Goal: Information Seeking & Learning: Learn about a topic

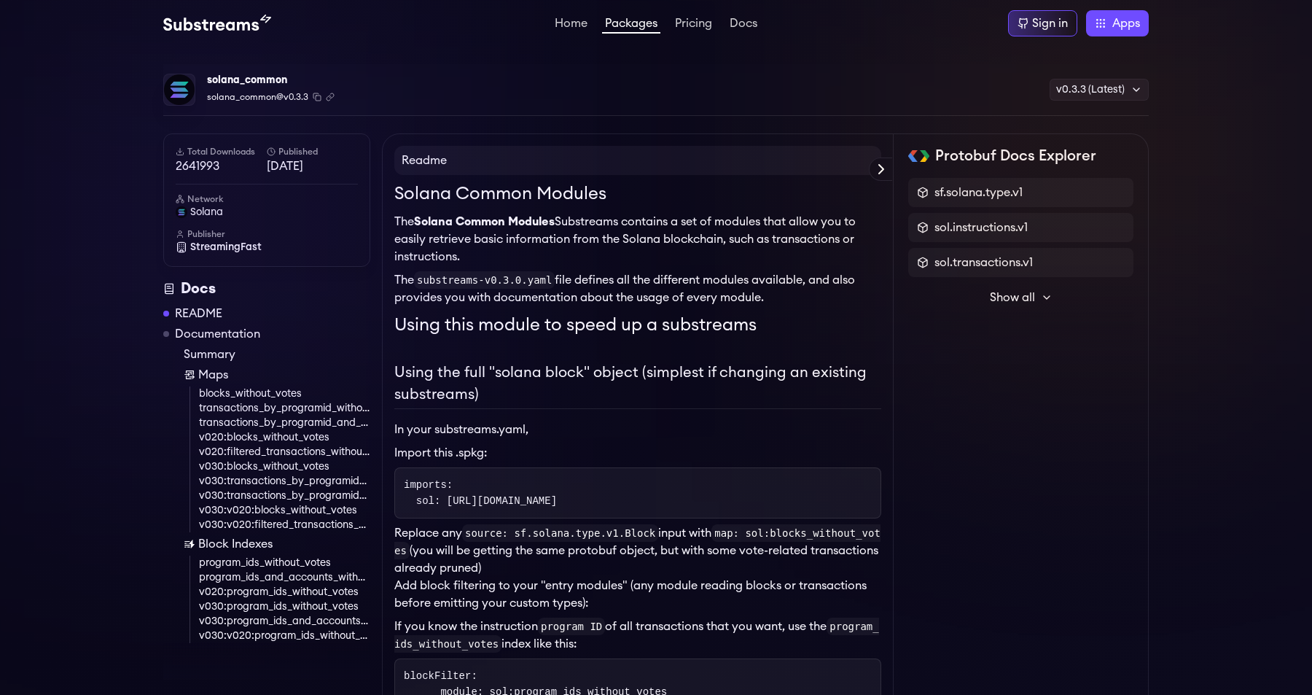
scroll to position [1587, 0]
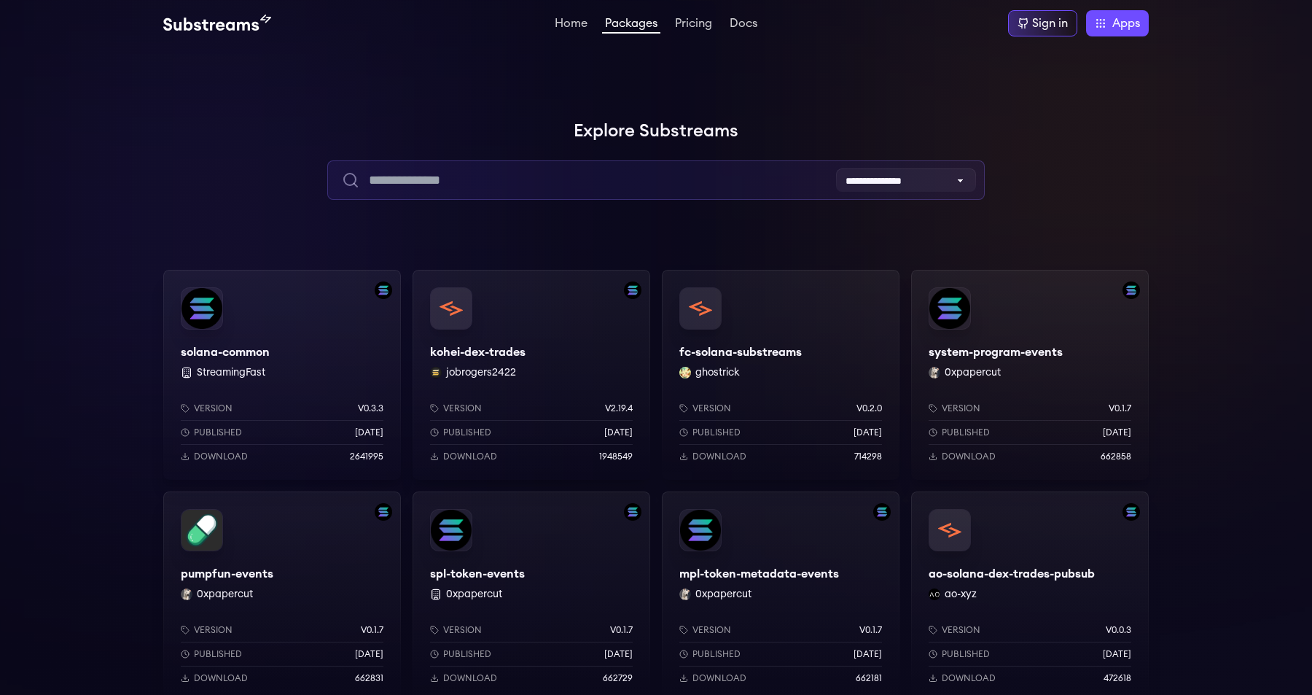
click at [516, 187] on input "text" at bounding box center [655, 179] width 657 height 39
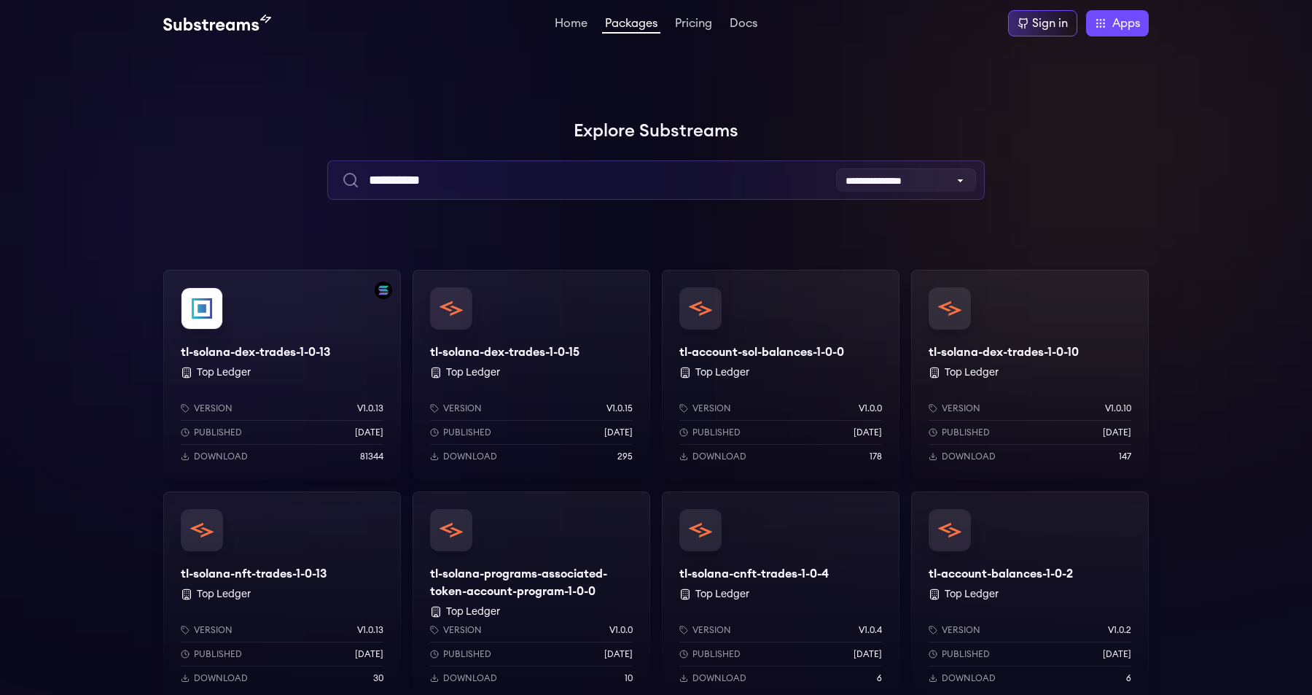
type input "**********"
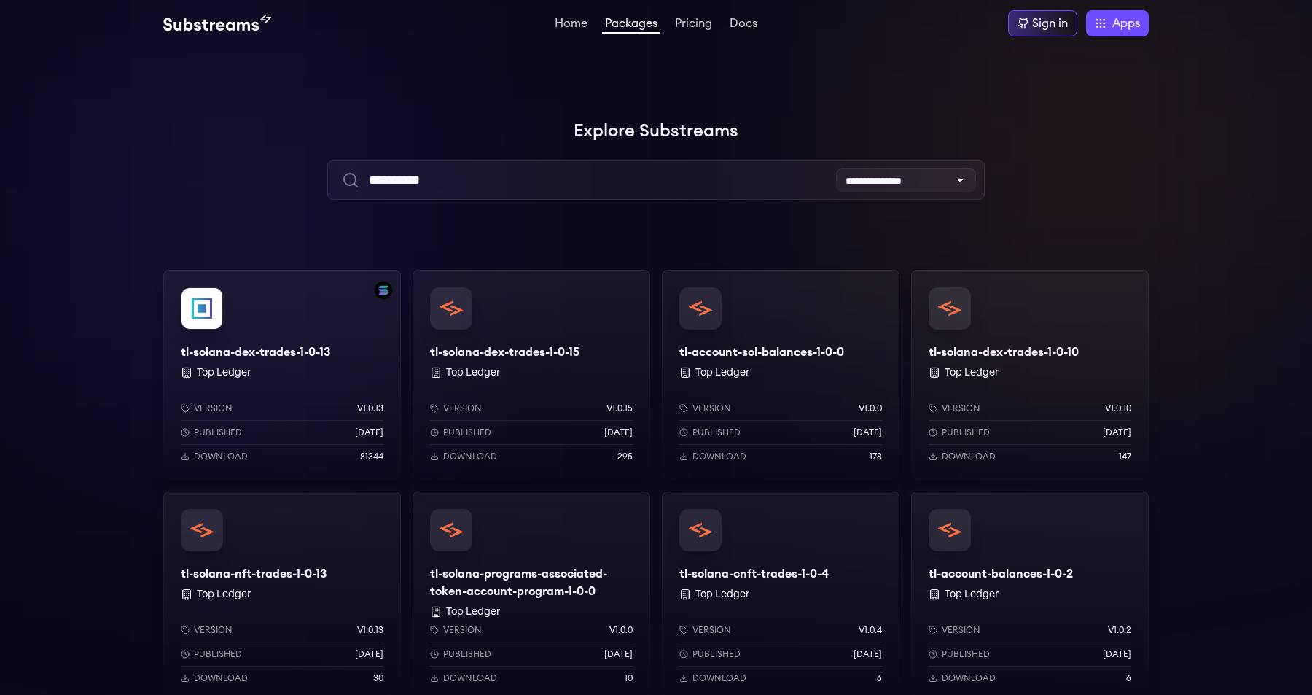
click at [137, 258] on div at bounding box center [218, 218] width 437 height 437
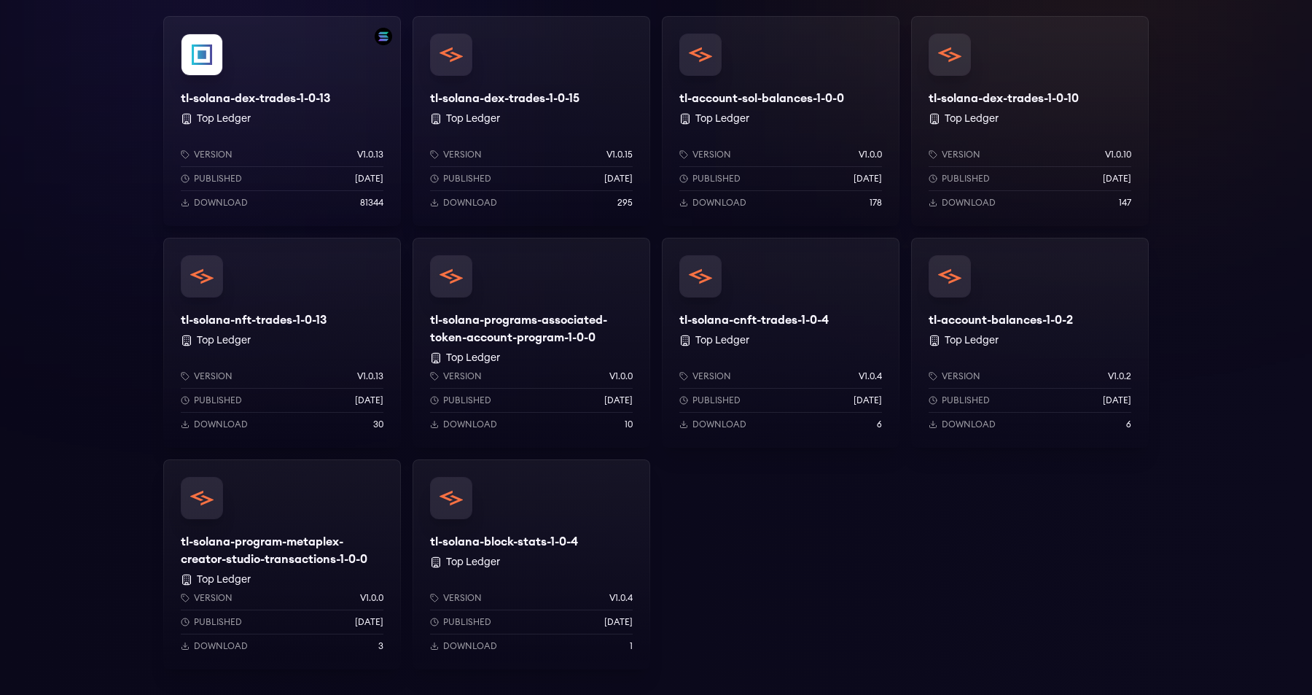
scroll to position [243, 0]
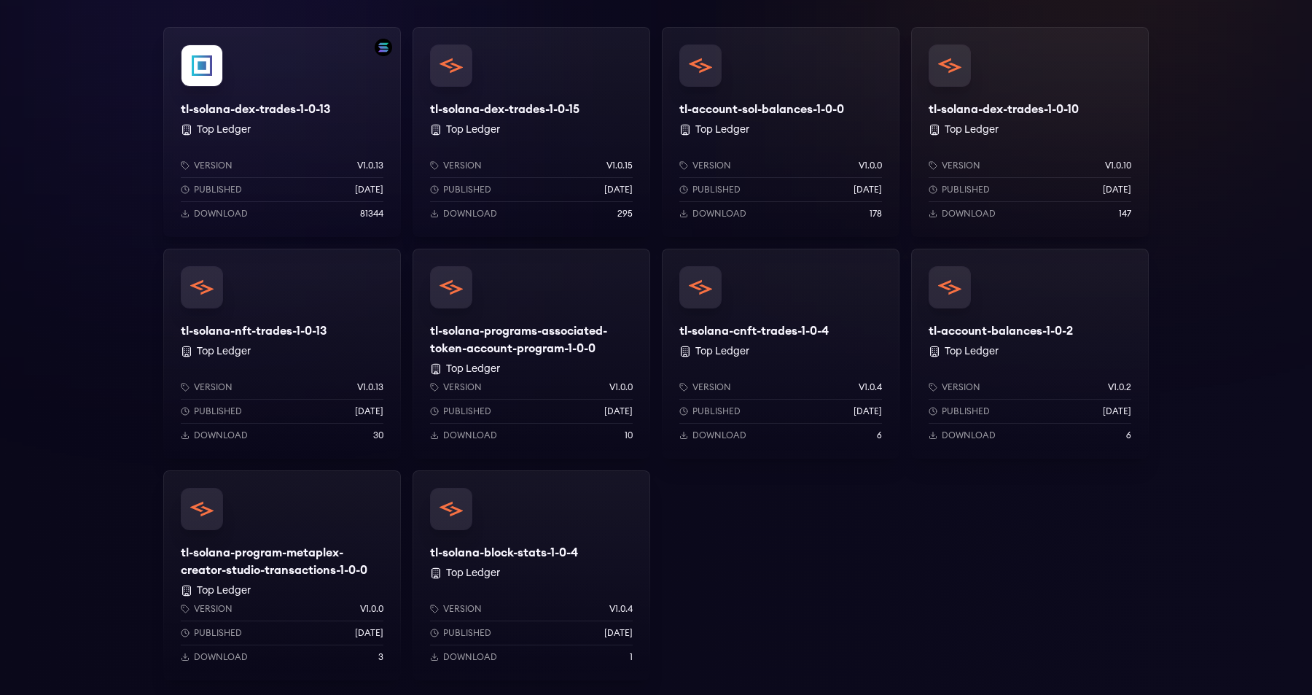
click at [488, 339] on div "tl-solana-programs-associated-token-account-program-1-0-0 Top Ledger Version v1…" at bounding box center [531, 354] width 238 height 210
click at [283, 96] on div "tl-solana-dex-trades-1-0-13 Top Ledger Version v1.0.13 Published 1 years ago Do…" at bounding box center [282, 132] width 238 height 210
click at [520, 117] on div "tl-solana-dex-trades-1-0-15 Top Ledger Version v1.0.15 Published 1 years ago Do…" at bounding box center [531, 132] width 238 height 210
click at [755, 94] on div "tl-account-sol-balances-1-0-0 Top Ledger Version v1.0.0 Published 1 years ago D…" at bounding box center [781, 132] width 238 height 210
click at [987, 94] on div "tl-solana-dex-trades-1-0-10 Top Ledger Version v1.0.10 Published 1 years ago Do…" at bounding box center [1030, 132] width 238 height 210
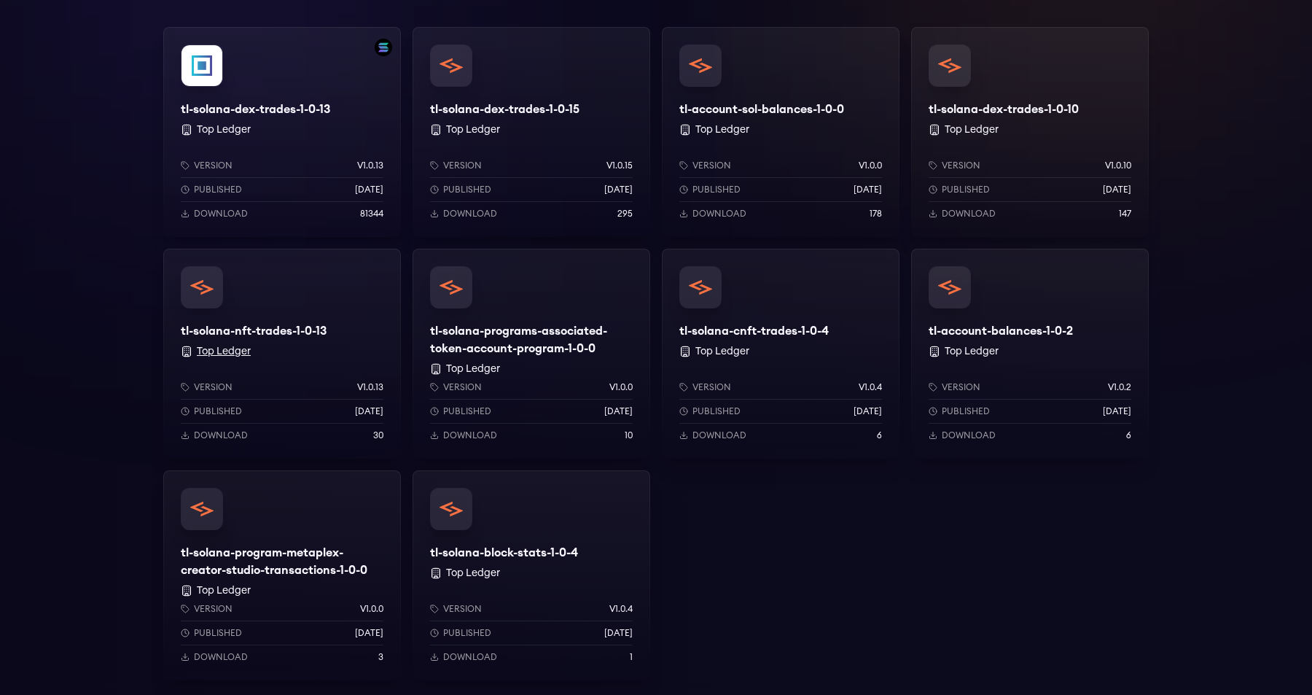
click at [219, 351] on button "Top Ledger" at bounding box center [224, 351] width 54 height 15
click at [504, 351] on div "tl-solana-programs-associated-token-account-program-1-0-0 Top Ledger Version v1…" at bounding box center [531, 354] width 238 height 210
click at [707, 335] on div "tl-solana-cnft-trades-1-0-4 Top Ledger Version v1.0.4 Published 1 years ago Dow…" at bounding box center [781, 354] width 238 height 210
click at [990, 329] on div "tl-account-balances-1-0-2 Top Ledger Version v1.0.2 Published 1 years ago Downl…" at bounding box center [1030, 354] width 238 height 210
click at [273, 532] on div "tl-solana-program-metaplex-creator-studio-transactions-1-0-0 Top Ledger Version…" at bounding box center [282, 575] width 238 height 210
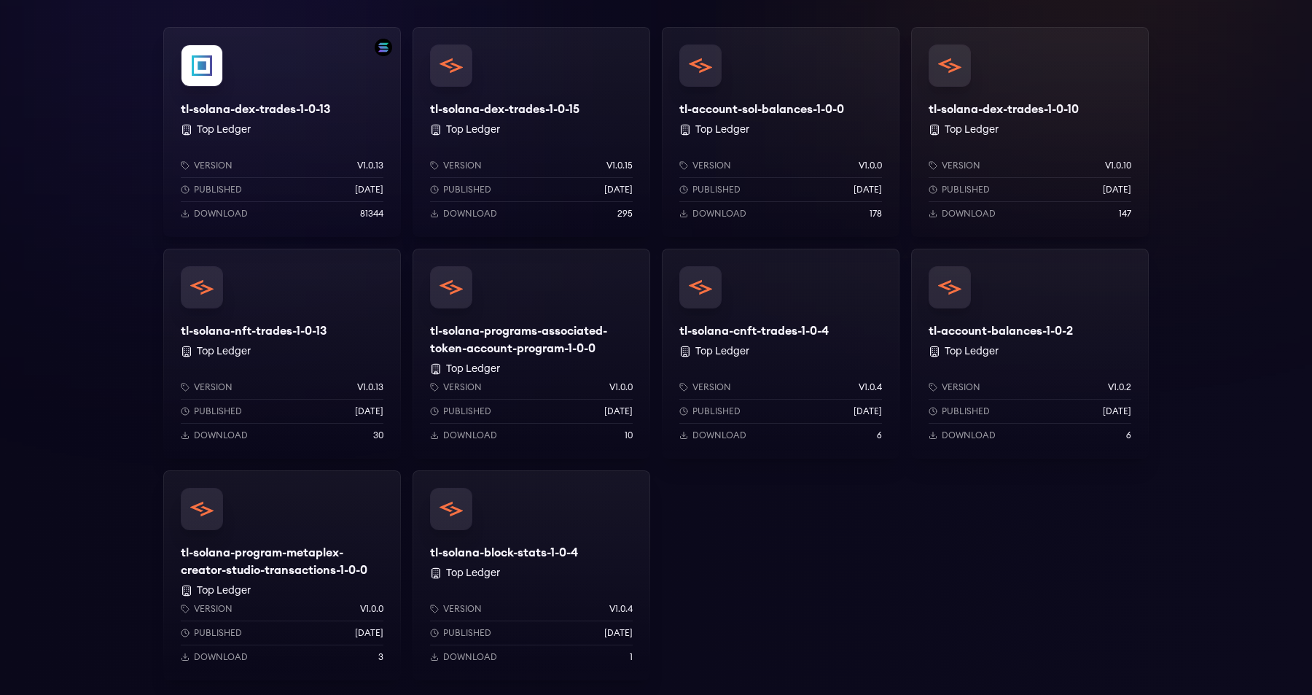
click at [498, 532] on div "tl-solana-block-stats-1-0-4 Top Ledger Version v1.0.4 Published 1 years ago Dow…" at bounding box center [531, 575] width 238 height 210
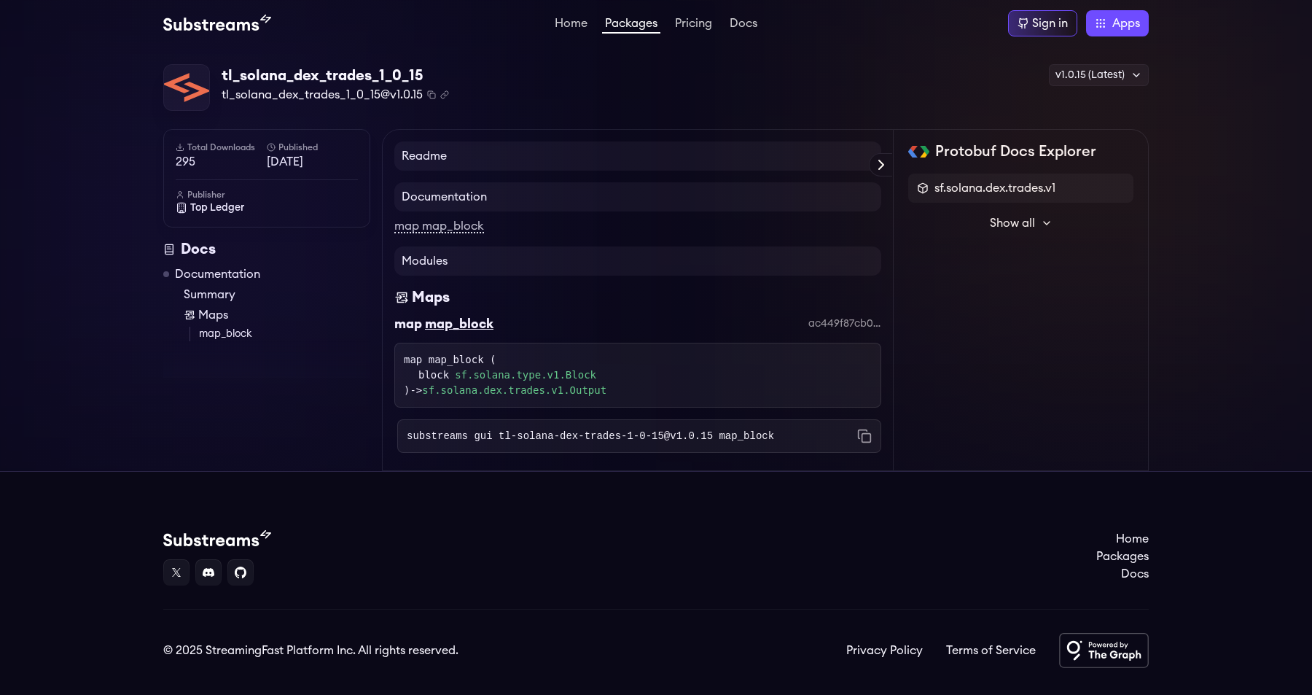
click at [156, 134] on div "tl_solana_dex_trades_1_0_15 tl_solana_dex_trades_1_0_15@v1.0.15 Copied! Copied!…" at bounding box center [656, 259] width 1312 height 424
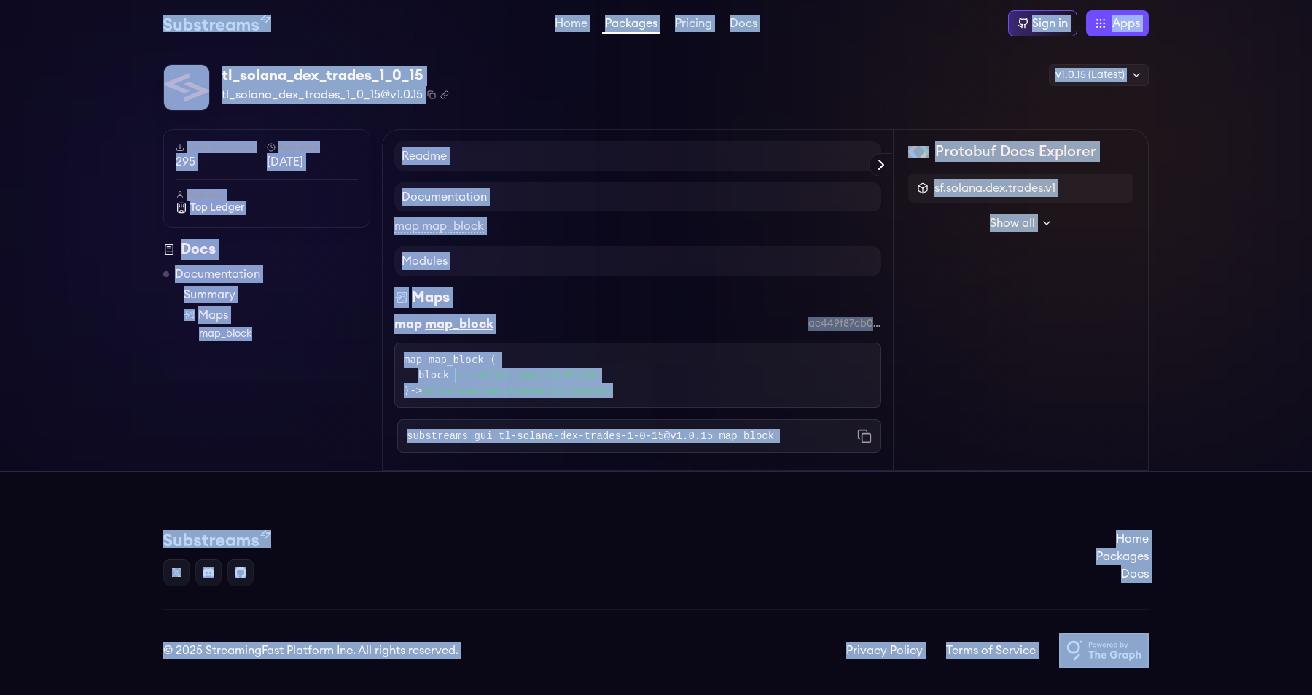
copy body "Home Packages Pricing Docs Sign in Apps Subgraph Studio Graph Explorer Substrea…"
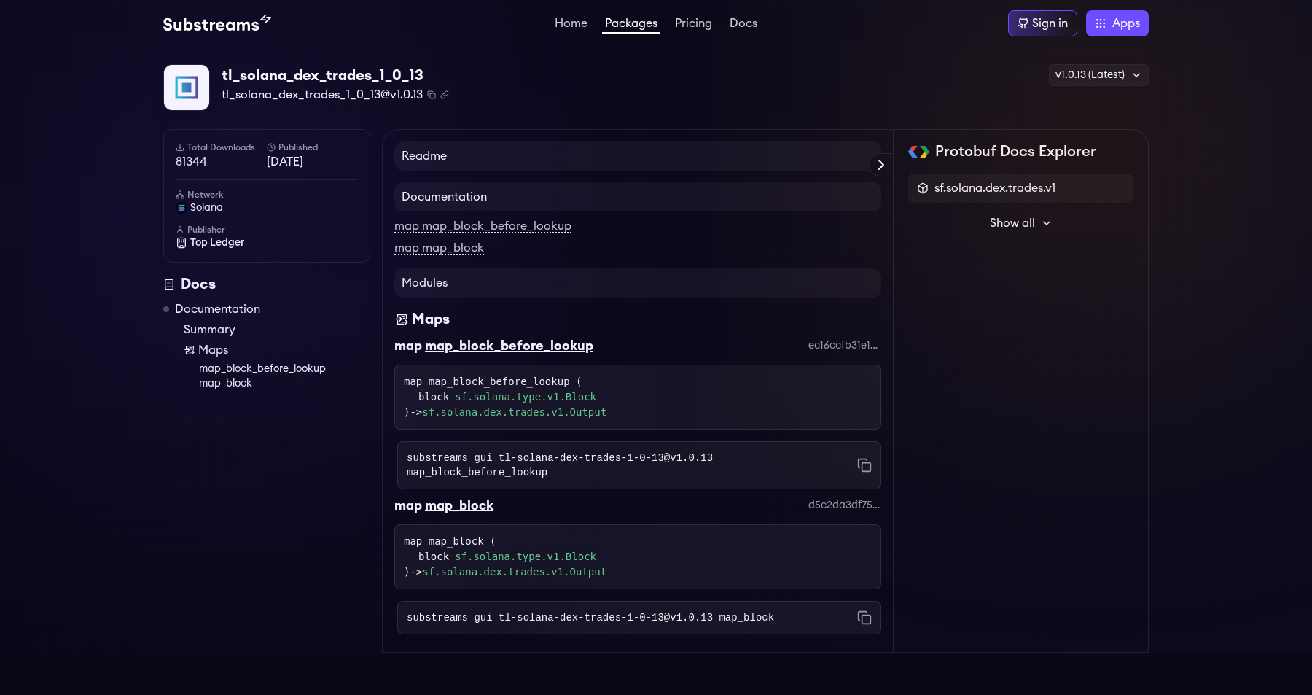
click at [111, 180] on div "tl_solana_dex_trades_1_0_13 tl_solana_dex_trades_1_0_13@v1.0.13 Copied! Copied!…" at bounding box center [656, 350] width 1312 height 606
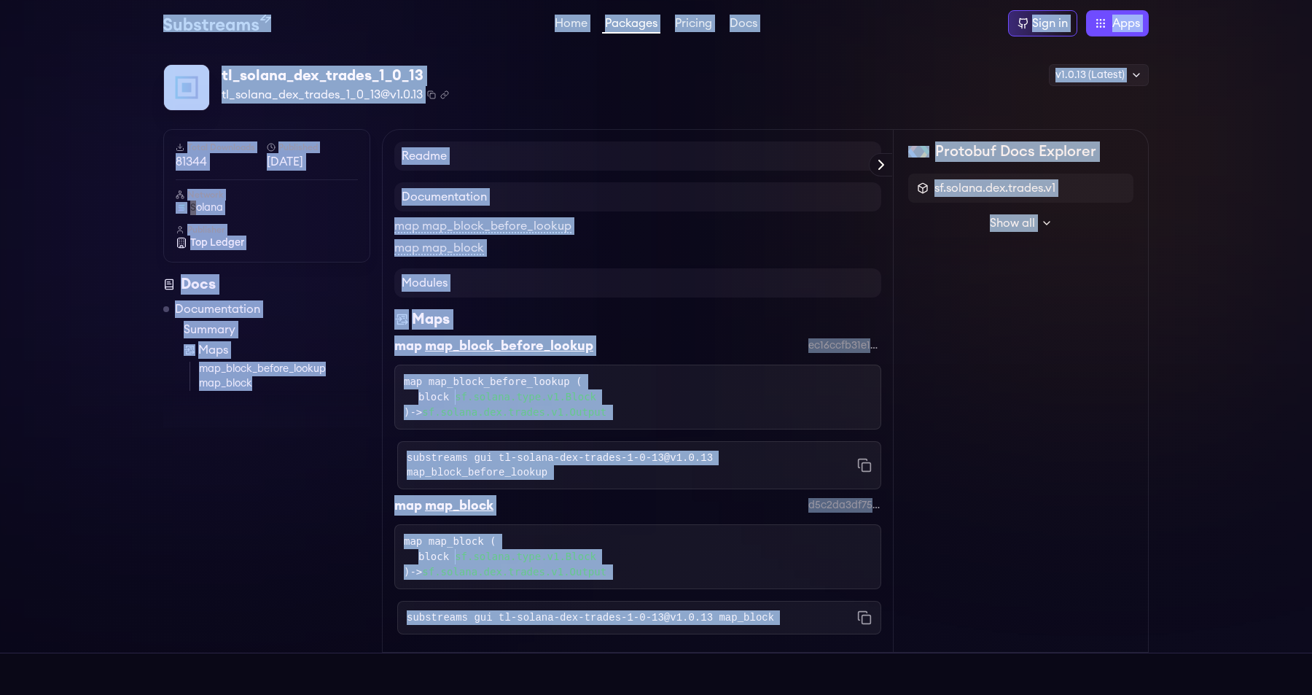
copy body "Home Packages Pricing Docs Sign in Apps Subgraph Studio Graph Explorer Substrea…"
click at [98, 107] on div "tl_solana_dex_trades_1_0_13 tl_solana_dex_trades_1_0_13@v1.0.13 Copied! Copied!…" at bounding box center [656, 350] width 1312 height 606
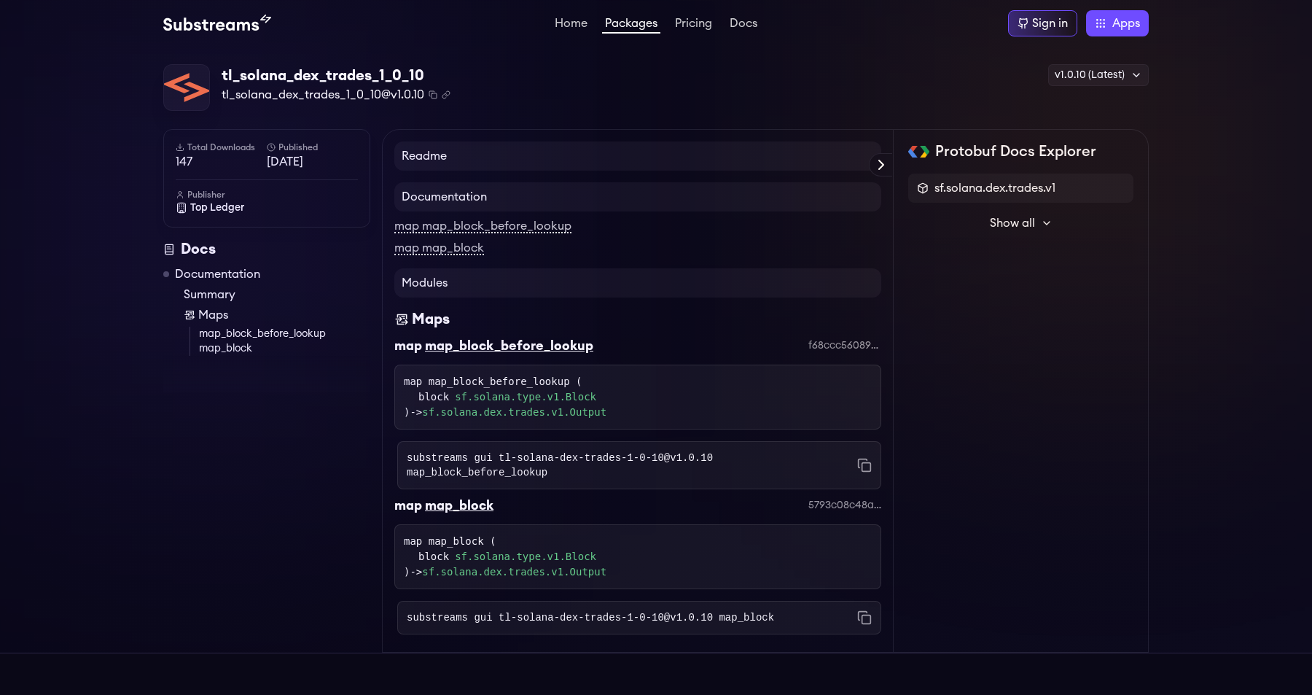
click at [68, 238] on div "tl_solana_dex_trades_1_0_10 tl_solana_dex_trades_1_0_10@v1.0.10 Copied! Copied!…" at bounding box center [656, 350] width 1312 height 606
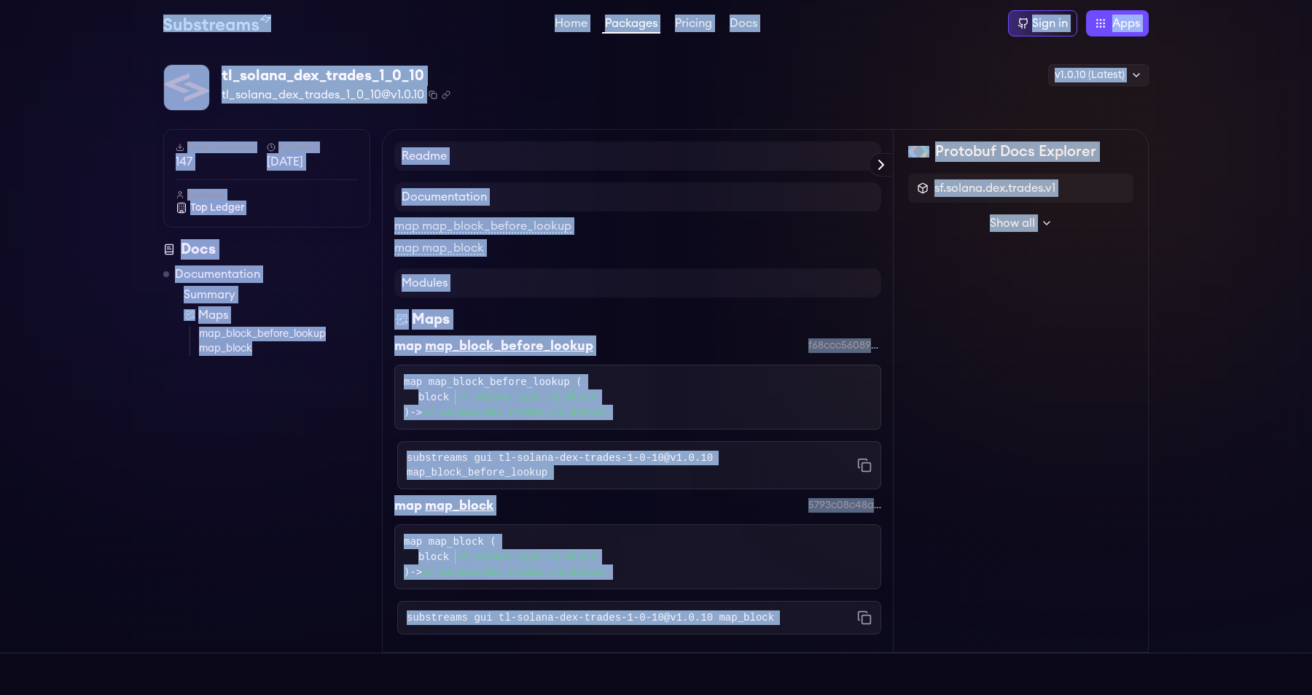
copy body "Home Packages Pricing Docs Sign in Apps Subgraph Studio Graph Explorer Substrea…"
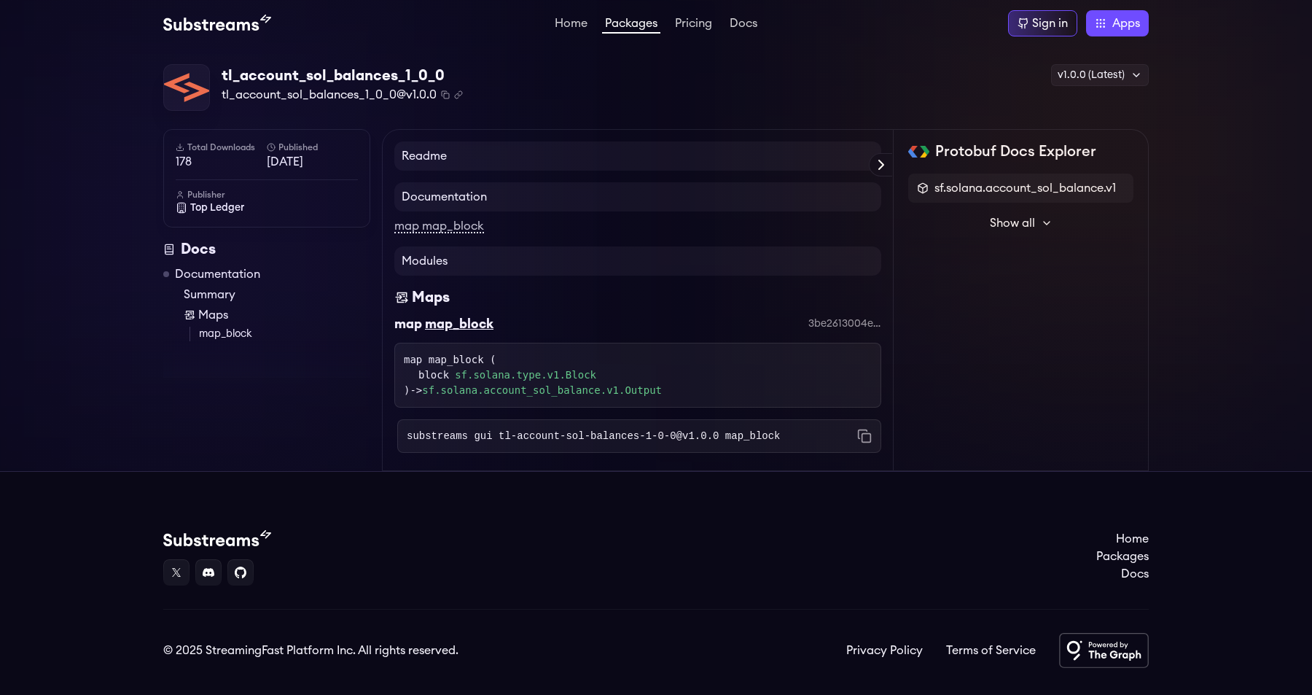
click at [156, 94] on div "tl_account_sol_balances_1_0_0 tl_account_sol_balances_1_0_0@v1.0.0 Copied! Copi…" at bounding box center [656, 259] width 1312 height 424
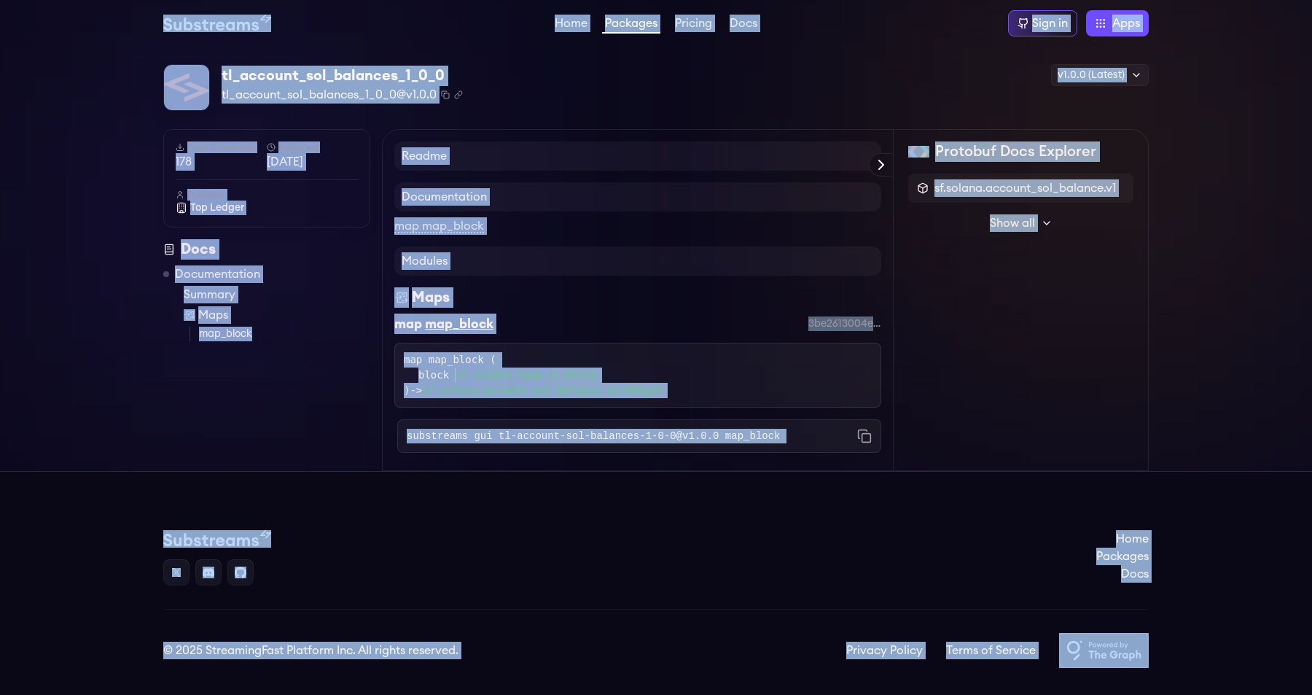
copy body "Home Packages Pricing Docs Sign in Apps Subgraph Studio Graph Explorer Substrea…"
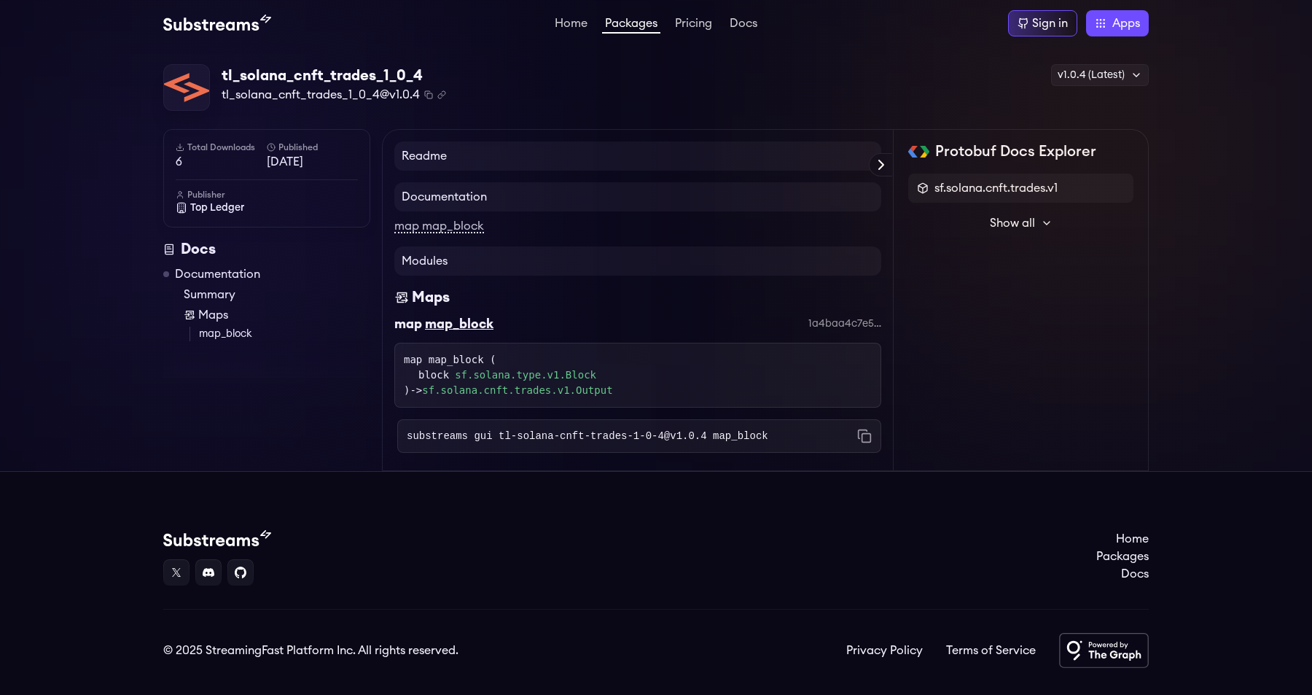
click at [181, 106] on img at bounding box center [186, 87] width 45 height 45
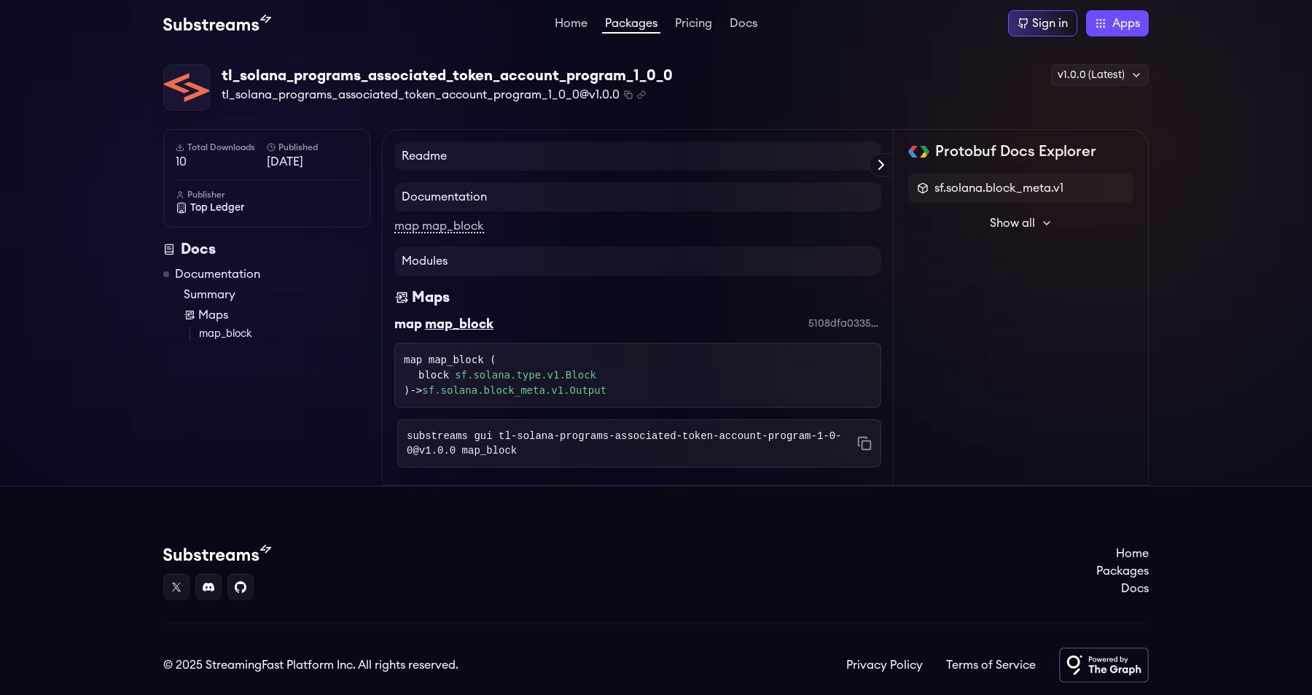
click at [112, 189] on div "tl_solana_programs_associated_token_account_program_1_0_0 tl_solana_programs_as…" at bounding box center [656, 266] width 1312 height 439
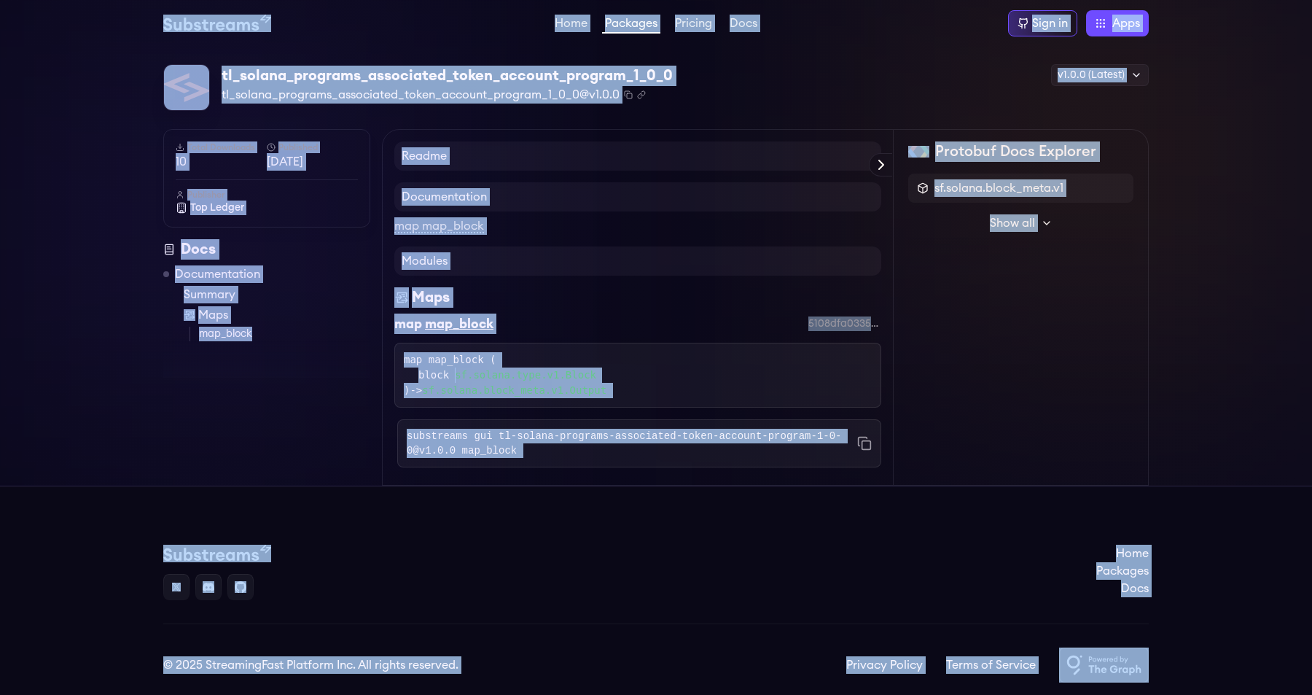
copy body "Lore Ipsumdol Sitamet Cons Adip el Sedd Eiusmodt Incidi Utlab Etdolore Magnaali…"
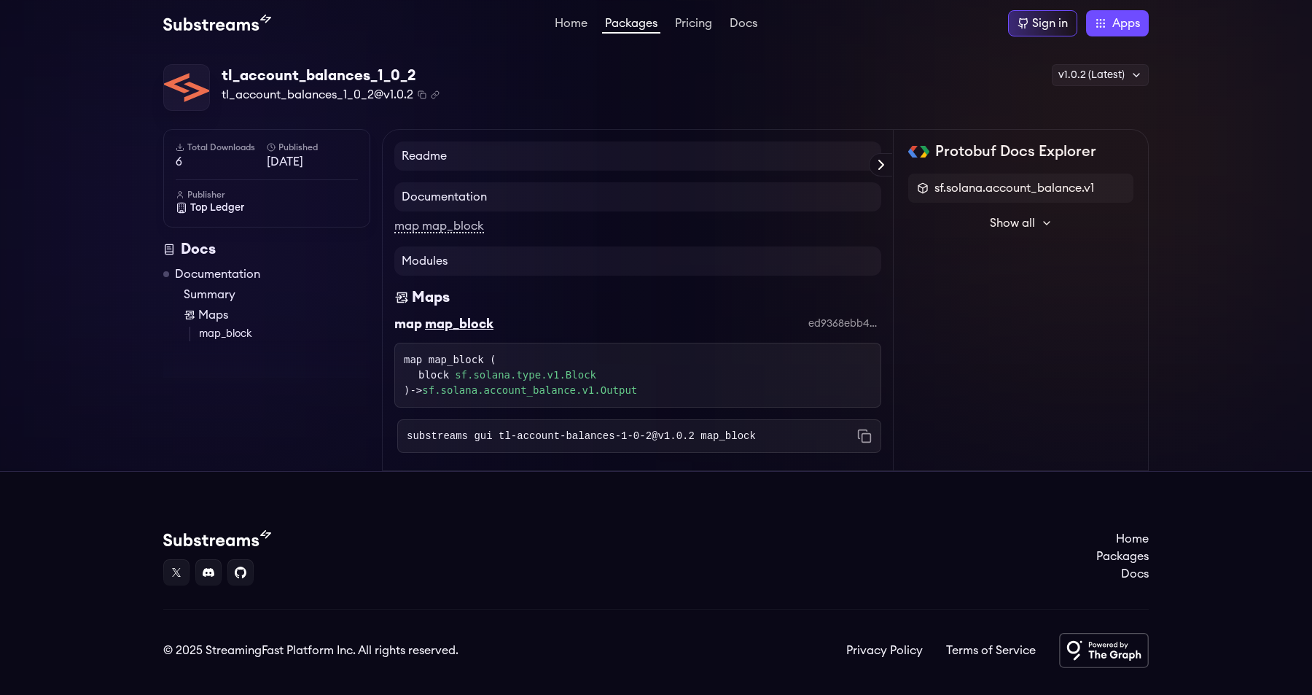
click at [223, 120] on div "tl_account_balances_1_0_2 tl_account_balances_1_0_2@v1.0.2 Copied! Copied! v1.0…" at bounding box center [655, 267] width 985 height 407
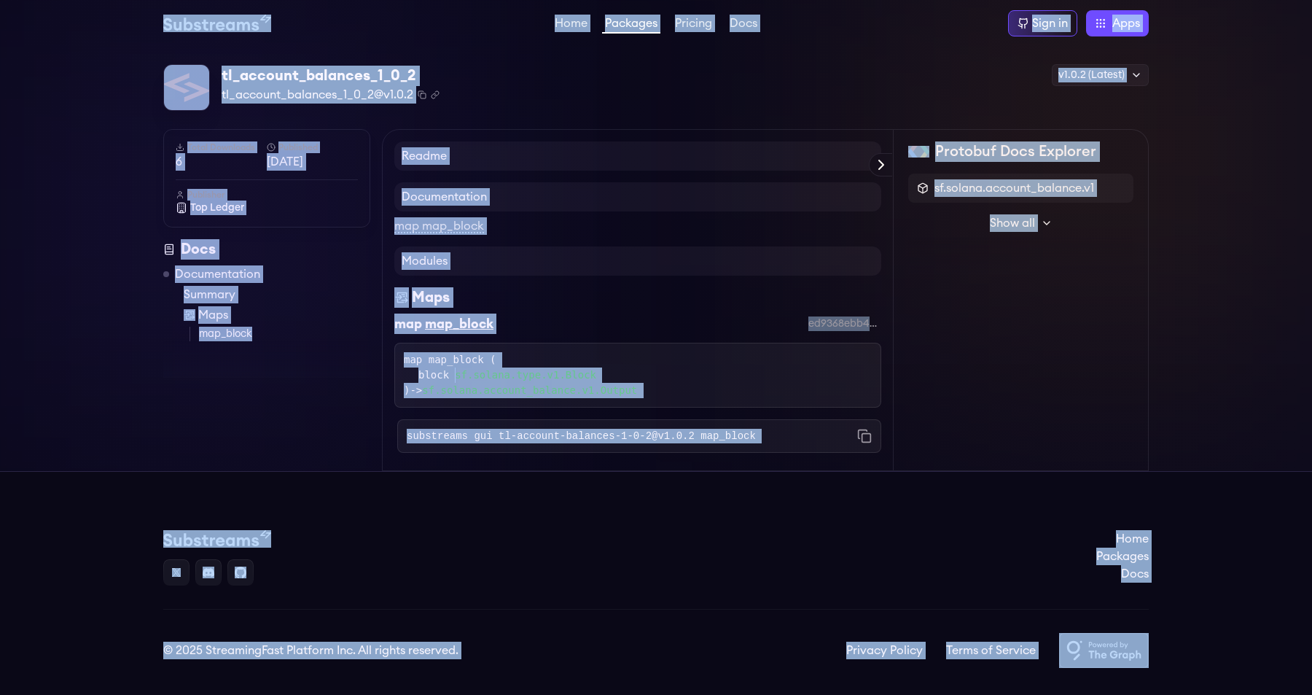
copy body "Lore Ipsumdol Sitamet Cons Adip el Sedd Eiusmodt Incidi Utlab Etdolore Magnaali…"
click at [237, 298] on link "Summary" at bounding box center [277, 294] width 187 height 17
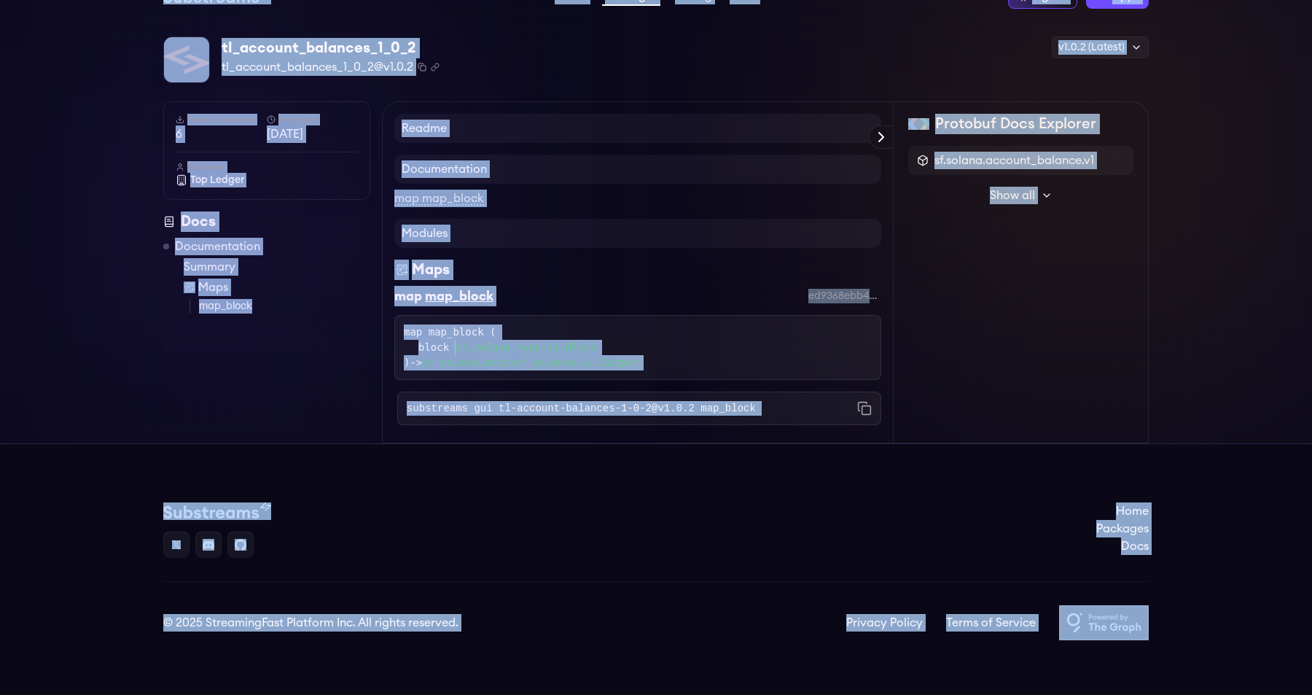
scroll to position [31, 0]
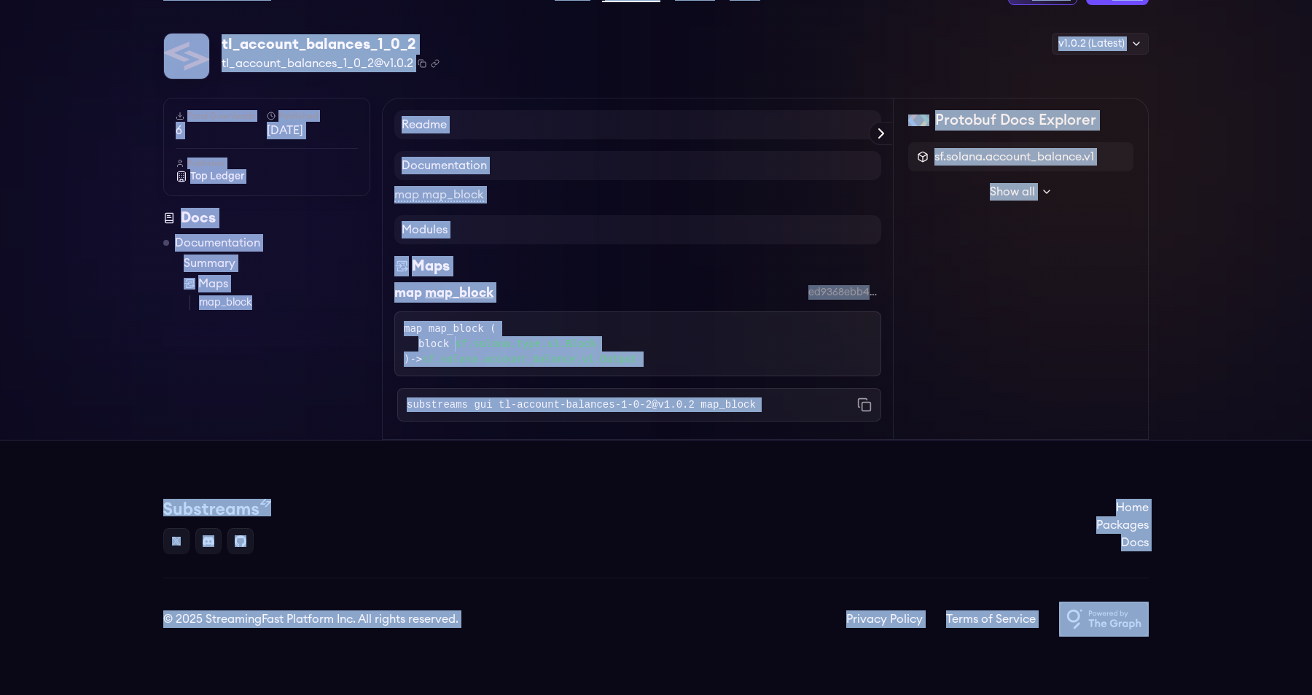
click at [221, 344] on div at bounding box center [266, 328] width 207 height 36
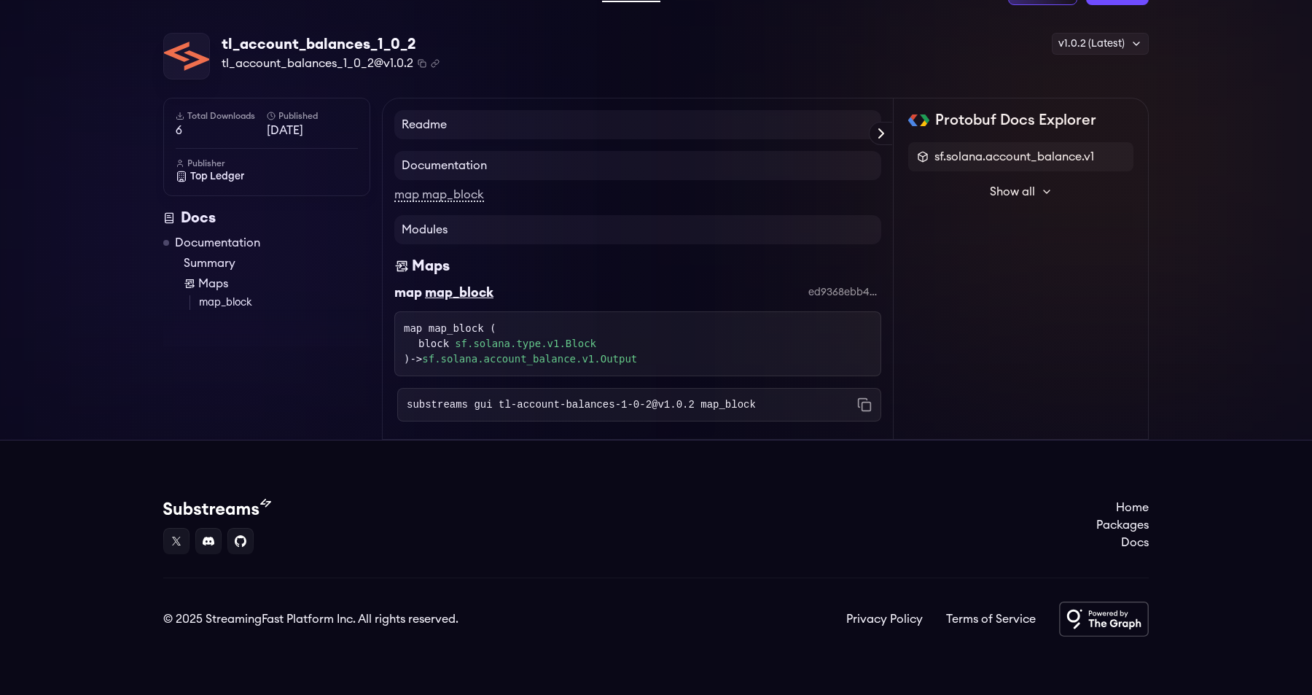
click at [472, 122] on h4 "Readme" at bounding box center [637, 124] width 487 height 29
click at [1014, 193] on span "Show all" at bounding box center [1012, 191] width 45 height 17
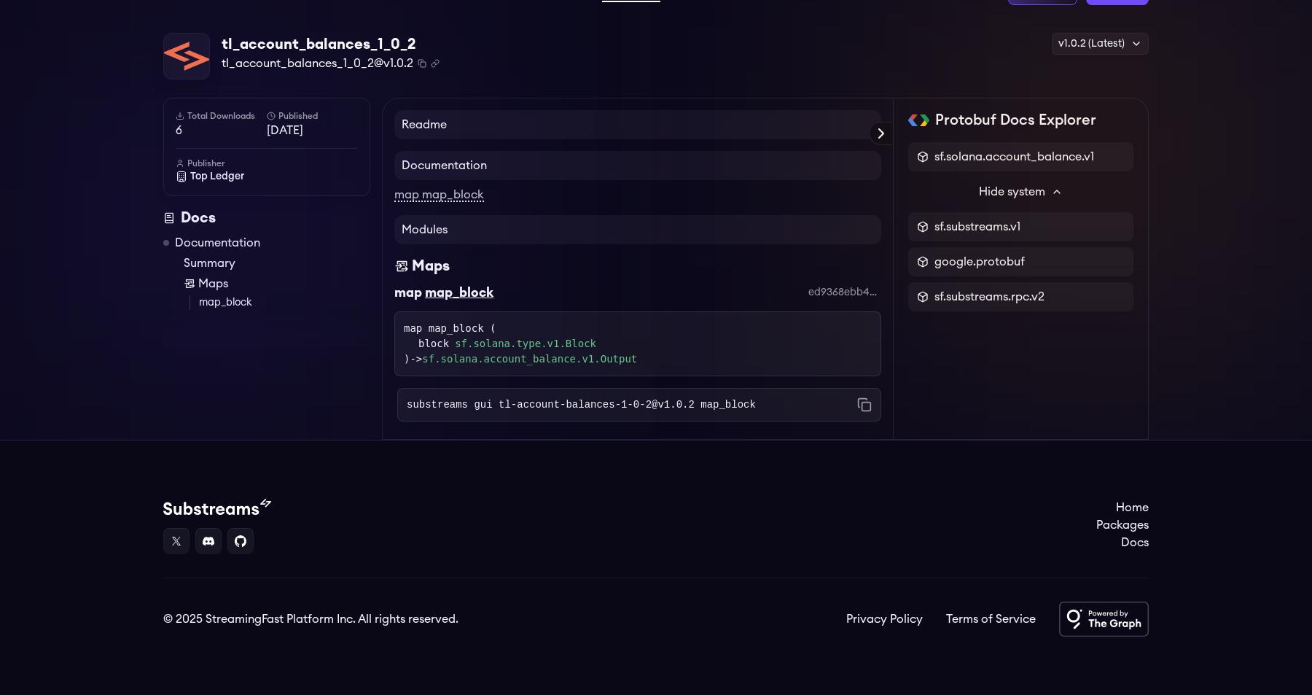
click at [879, 129] on icon at bounding box center [881, 133] width 4 height 9
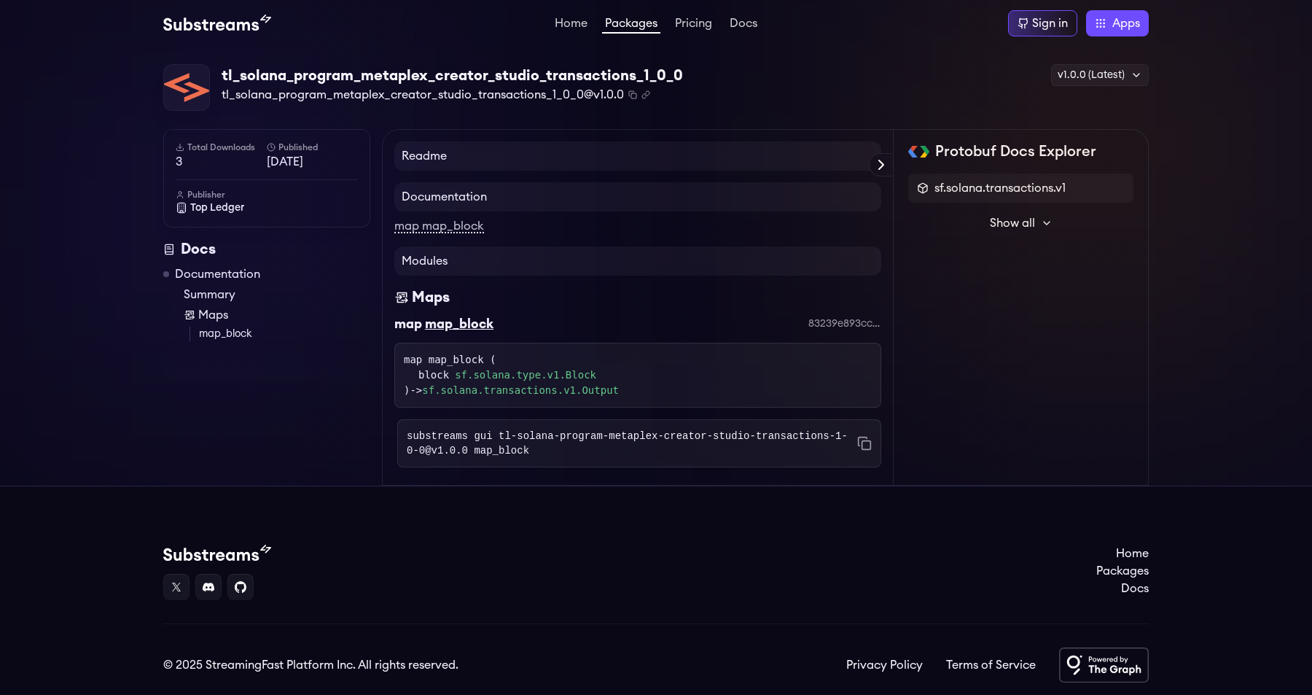
click at [389, 12] on div "Home Packages Pricing Docs Home Packages Pricing Docs Sign in Apps Subgraph Stu…" at bounding box center [655, 23] width 985 height 26
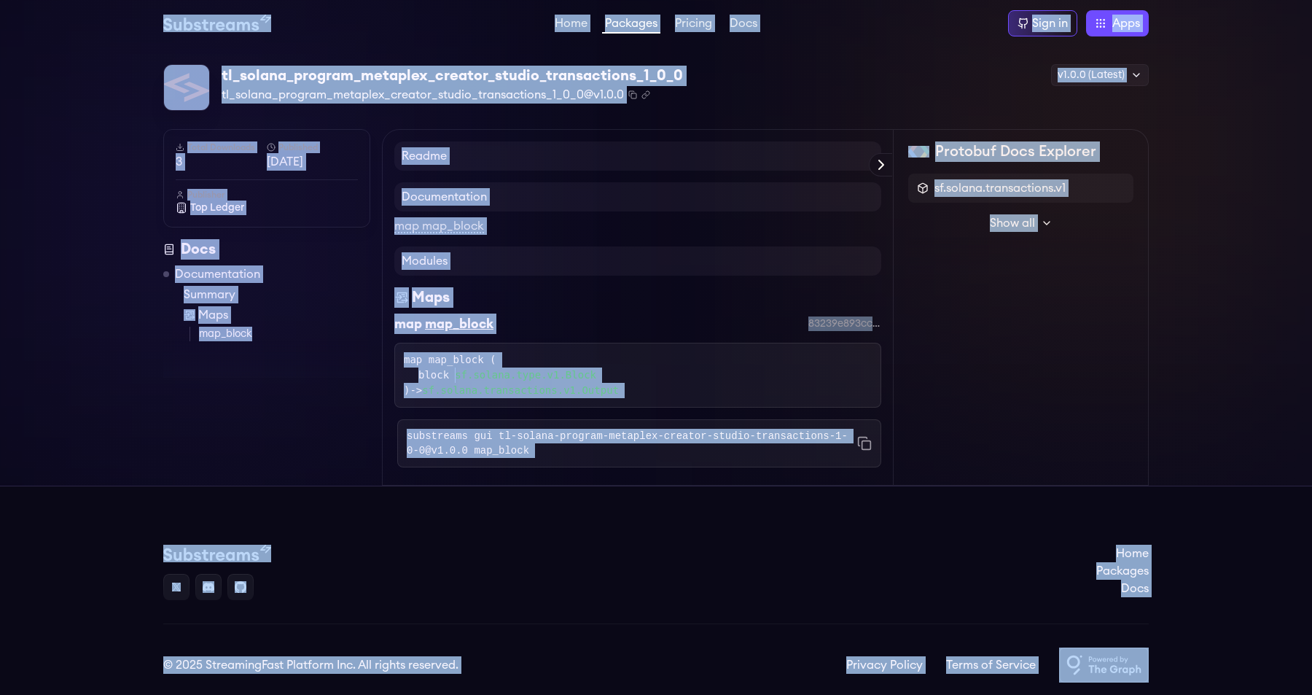
copy body "Lore Ipsumdol Sitamet Cons Adip el Sedd Eiusmodt Incidi Utlab Etdolore Magnaali…"
click at [433, 130] on div "Readme Documentation map map_block Modules Maps map map_block 83239e893cc84eba1…" at bounding box center [638, 307] width 512 height 356
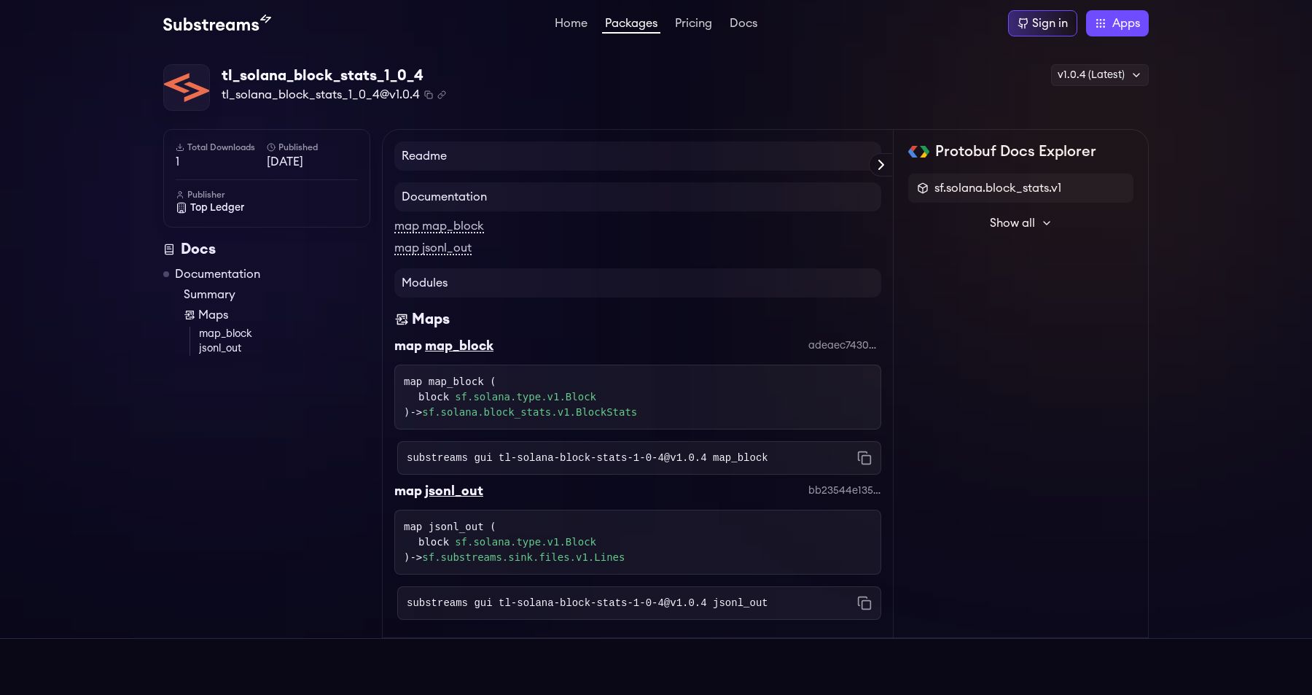
click at [406, 33] on div "Home Packages Pricing Docs Home Packages Pricing Docs Sign in Apps Subgraph Stu…" at bounding box center [655, 23] width 985 height 26
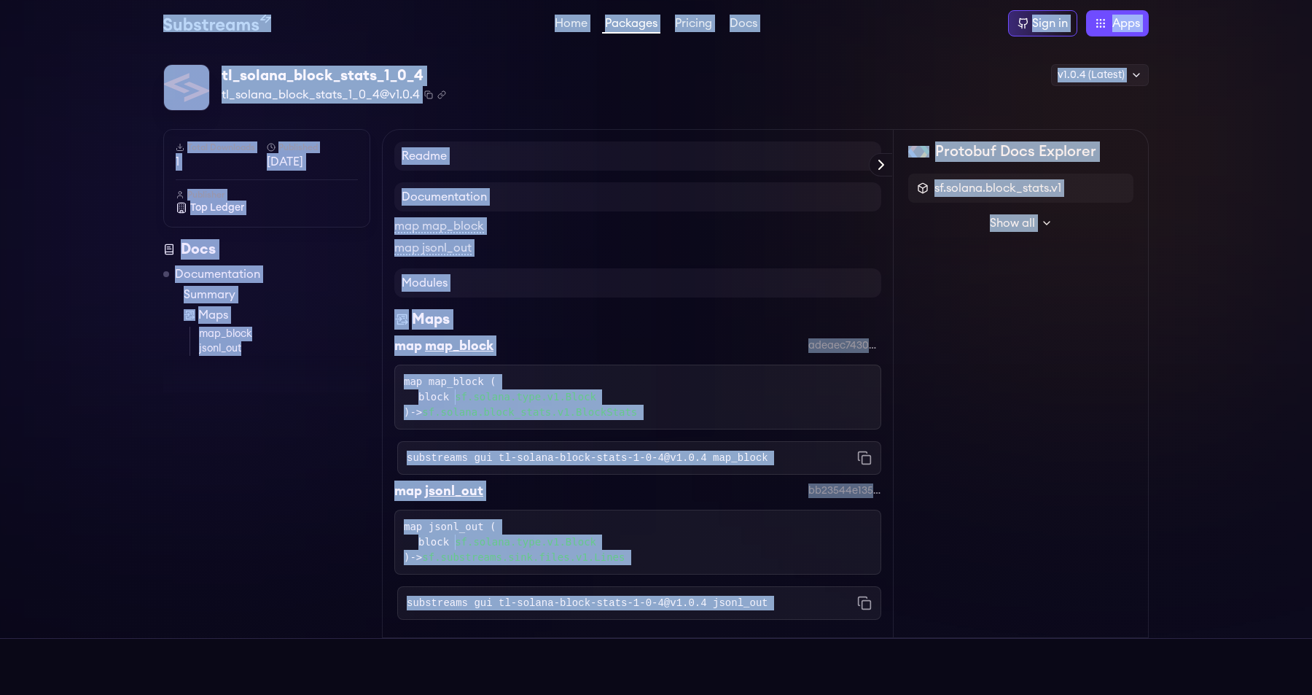
copy body "Lore Ipsumdol Sitamet Cons Adip el Sedd Eiusmodt Incidi Utlab Etdolore Magnaali…"
